Goal: Task Accomplishment & Management: Complete application form

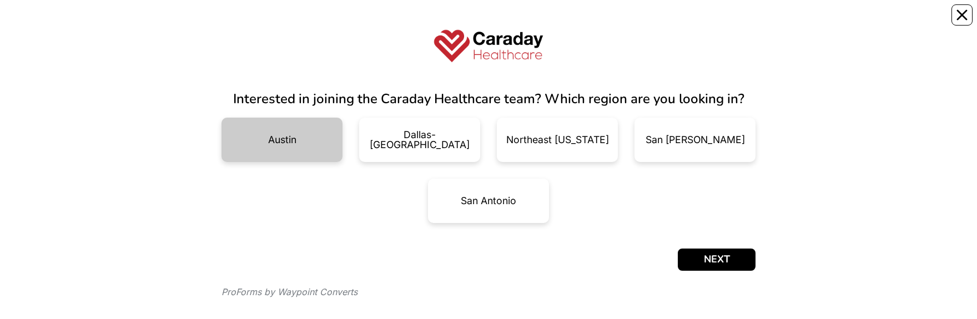
click at [282, 137] on div "Austin" at bounding box center [282, 140] width 28 height 10
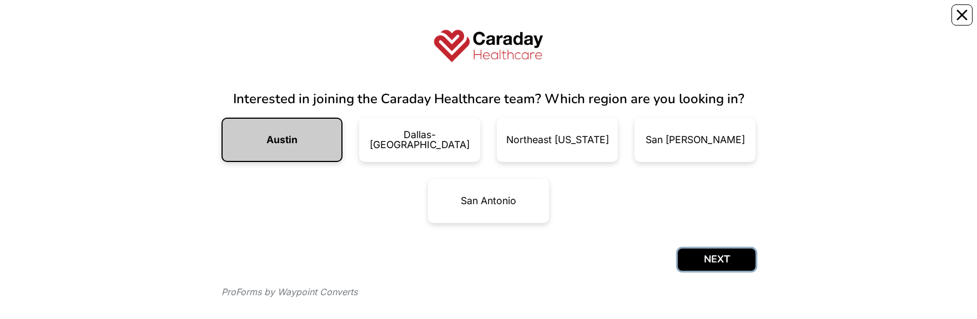
click at [708, 262] on button "NEXT" at bounding box center [717, 260] width 78 height 22
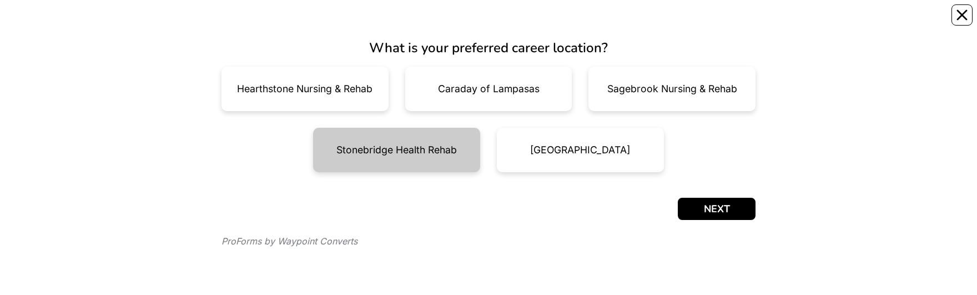
click at [428, 150] on div "Stonebridge Health Rehab" at bounding box center [397, 150] width 121 height 10
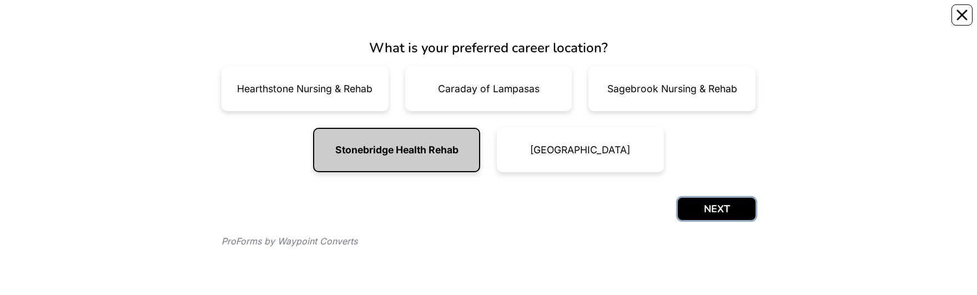
click at [701, 208] on button "NEXT" at bounding box center [717, 209] width 78 height 22
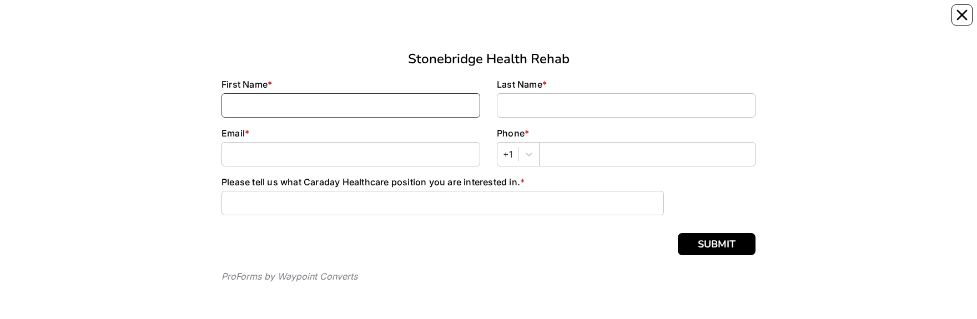
click at [301, 99] on input at bounding box center [351, 105] width 259 height 24
type input "tammy"
type input "duran"
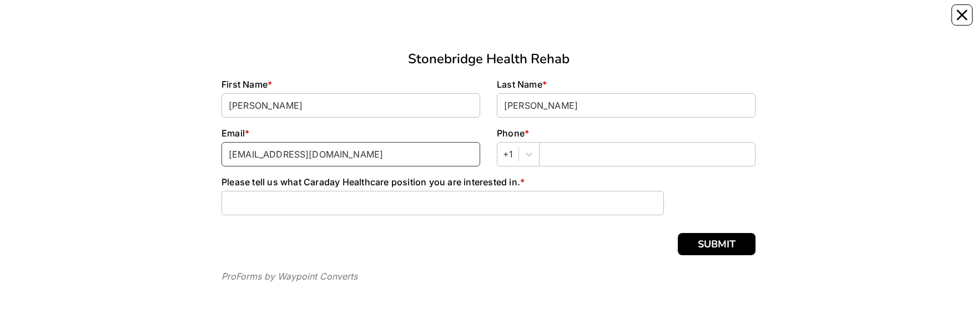
type input "tammyduran986@gmail.com"
drag, startPoint x: 600, startPoint y: 150, endPoint x: 596, endPoint y: 156, distance: 6.5
click at [596, 156] on input "text" at bounding box center [647, 154] width 217 height 24
type input "512 568-5909"
click at [322, 210] on input at bounding box center [443, 203] width 443 height 24
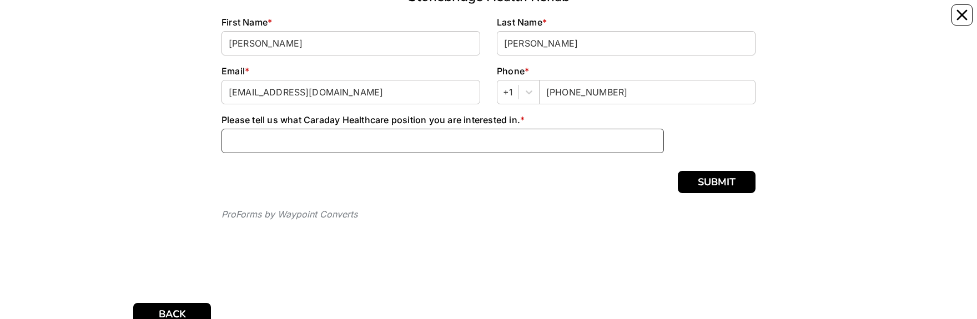
scroll to position [79, 0]
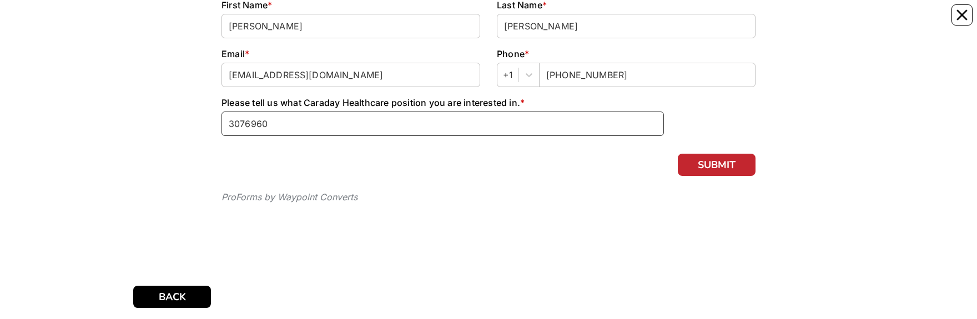
type input "3076960"
click at [710, 165] on button "SUBMIT" at bounding box center [717, 165] width 78 height 22
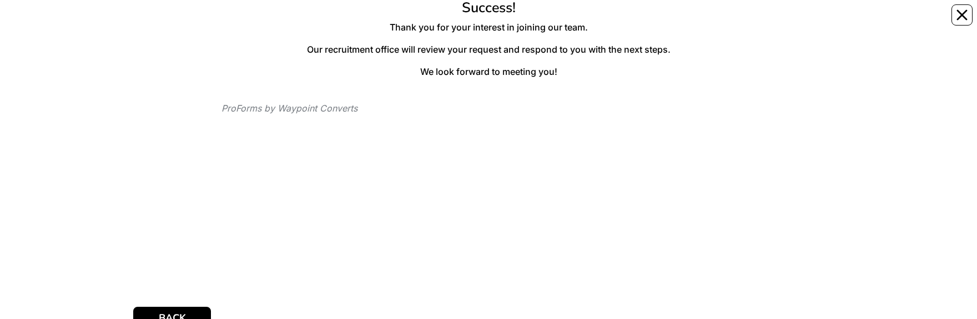
scroll to position [79, 0]
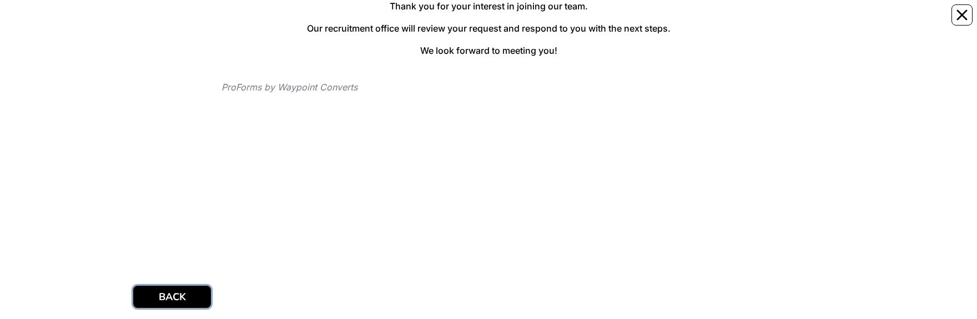
click at [157, 293] on button "BACK" at bounding box center [172, 297] width 78 height 22
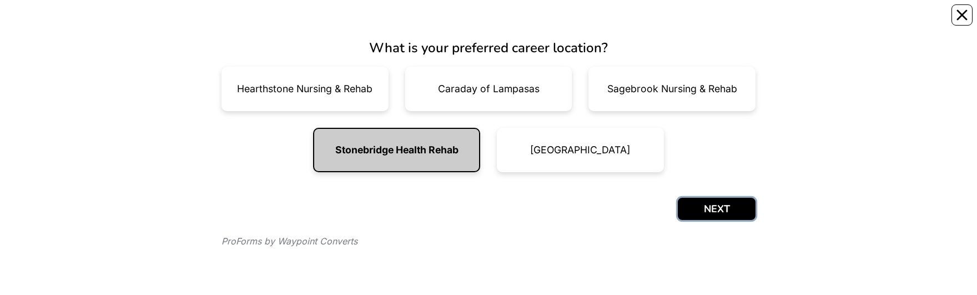
click at [721, 205] on button "NEXT" at bounding box center [717, 209] width 78 height 22
